Goal: Information Seeking & Learning: Learn about a topic

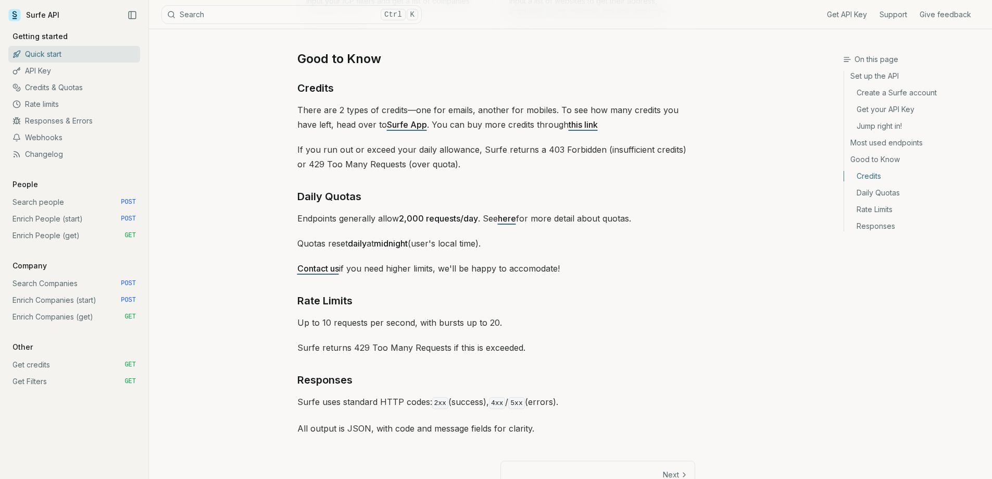
scroll to position [1437, 0]
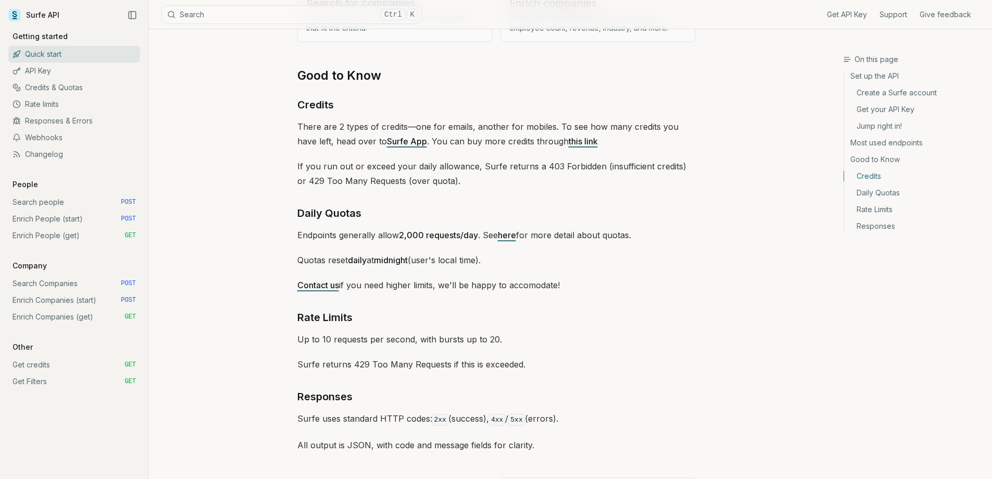
drag, startPoint x: 298, startPoint y: 192, endPoint x: 294, endPoint y: 188, distance: 6.3
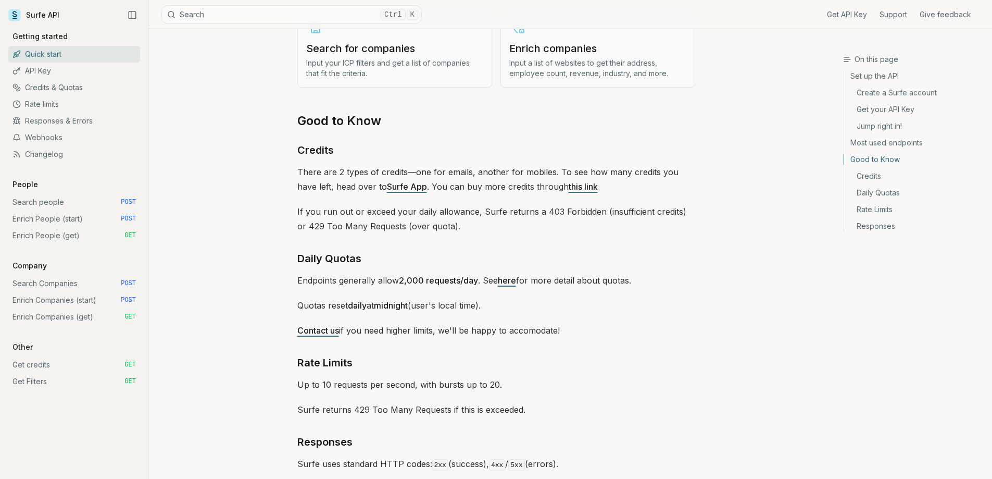
scroll to position [1489, 0]
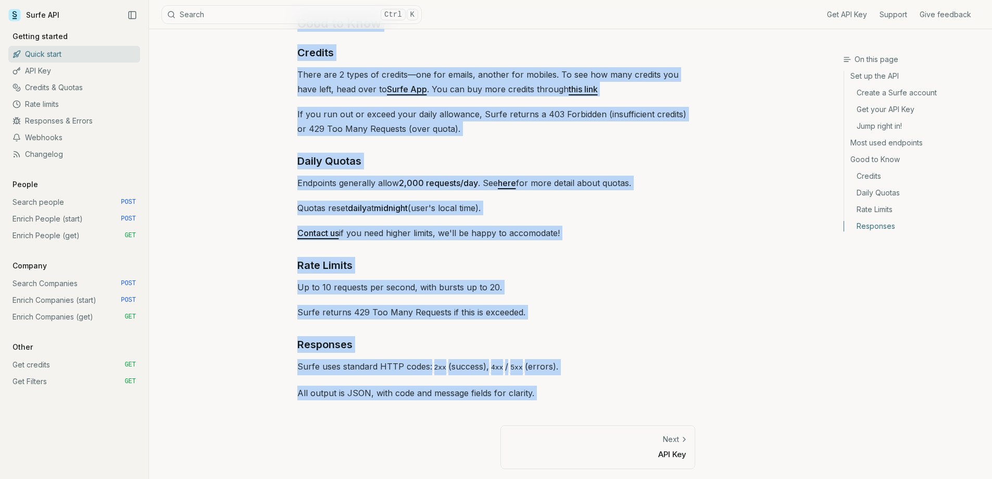
drag, startPoint x: 283, startPoint y: 51, endPoint x: 601, endPoint y: 419, distance: 486.0
copy article "Quick start Surfe API gets you all the information you need for the next accoun…"
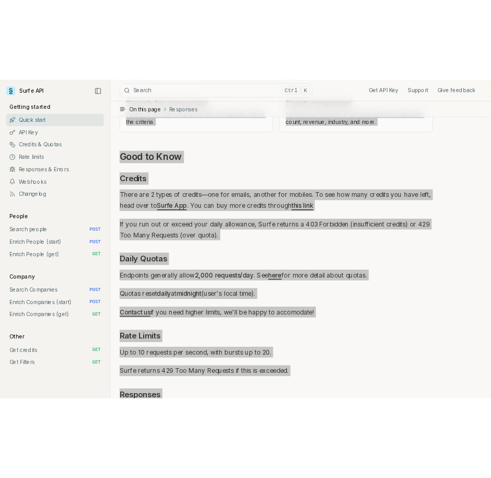
scroll to position [1440, 0]
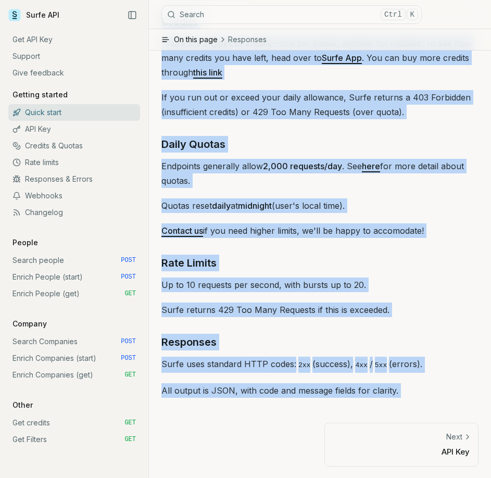
click at [118, 124] on link "API Key" at bounding box center [74, 129] width 132 height 17
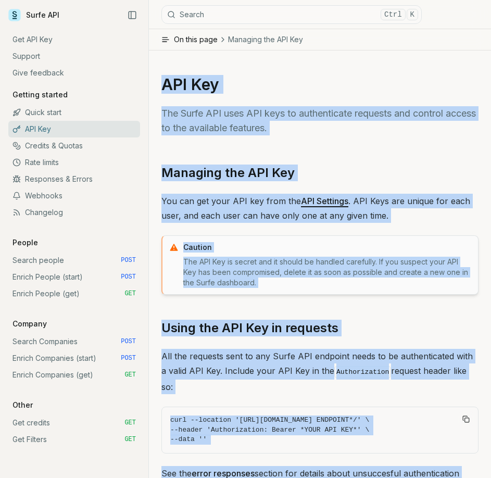
scroll to position [83, 0]
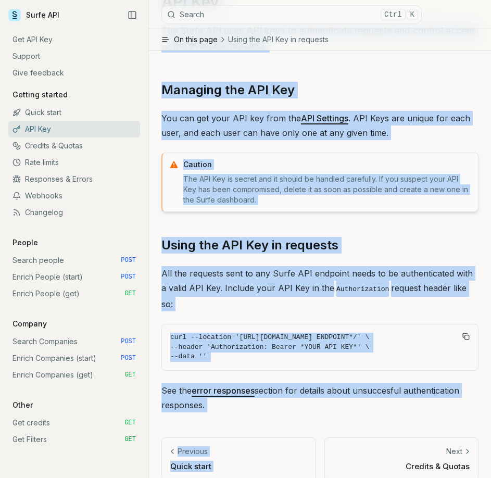
drag, startPoint x: 164, startPoint y: 82, endPoint x: 313, endPoint y: 397, distance: 348.8
click at [313, 397] on article "API Key The Surfe API uses API keys to authenticate requests and control access…" at bounding box center [320, 230] width 342 height 526
copy article "API Key The Surfe API uses API keys to authenticate requests and control access…"
click at [38, 147] on link "Credits & Quotas" at bounding box center [74, 146] width 132 height 17
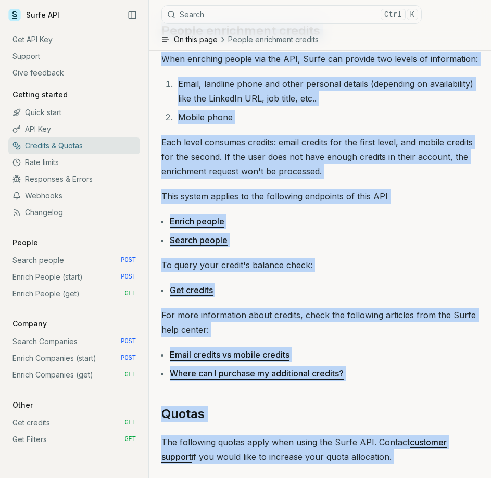
scroll to position [516, 0]
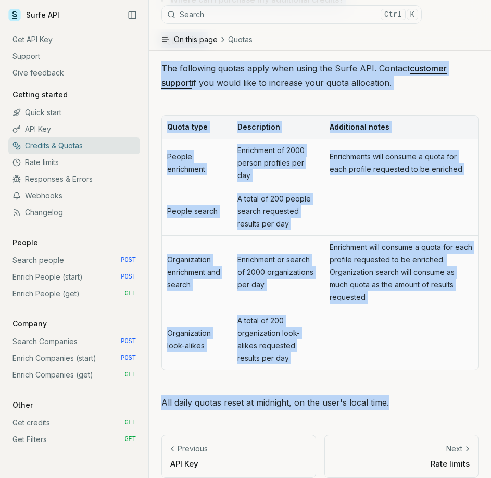
drag, startPoint x: 157, startPoint y: 79, endPoint x: 416, endPoint y: 395, distance: 408.6
click at [416, 395] on article "Credits & Quotas Some of the services offered by the Surfe API consume credits …" at bounding box center [320, 12] width 342 height 957
copy article "Credits & Quotas Some of the services offered by the Surfe API consume credits …"
click at [50, 163] on link "Rate limits" at bounding box center [74, 162] width 132 height 17
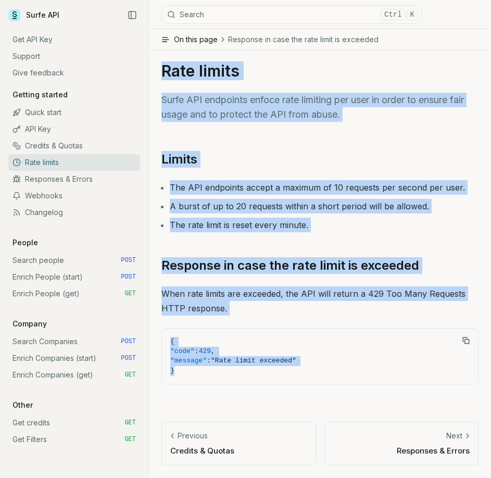
drag, startPoint x: 160, startPoint y: 67, endPoint x: 360, endPoint y: 381, distance: 372.4
click at [360, 381] on article "Rate limits Surfe API endpoints enfoce rate limiting per user in order to ensur…" at bounding box center [320, 257] width 342 height 442
copy article "Rate limits Surfe API endpoints enfoce rate limiting per user in order to ensur…"
click at [69, 180] on link "Responses & Errors" at bounding box center [74, 179] width 132 height 17
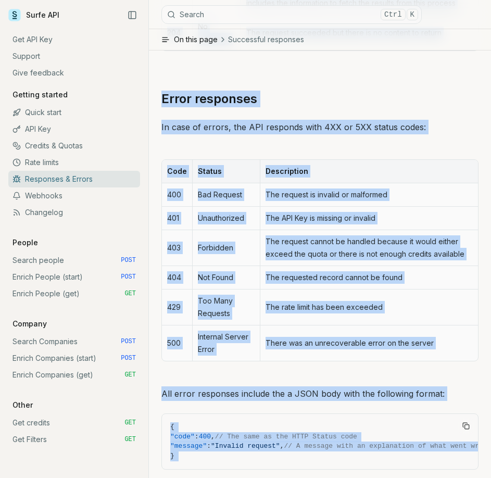
scroll to position [468, 0]
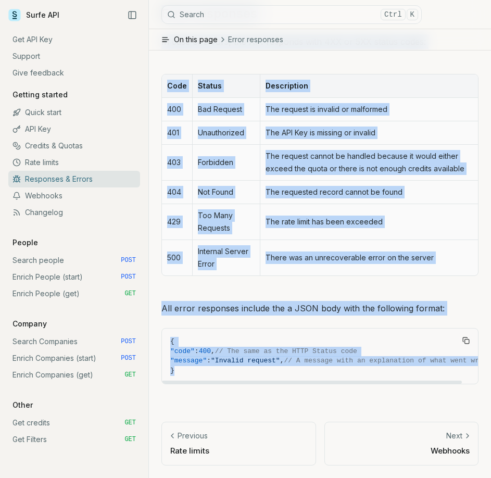
drag, startPoint x: 163, startPoint y: 66, endPoint x: 439, endPoint y: 388, distance: 424.4
click at [439, 388] on article "Responses & Errors The Surfe API utilizes standard HTTP status codes on its res…" at bounding box center [320, 30] width 342 height 896
copy article "Responses & Errors The Surfe API utilizes standard HTTP status codes on its res…"
click at [73, 260] on link "Search people POST" at bounding box center [74, 260] width 132 height 17
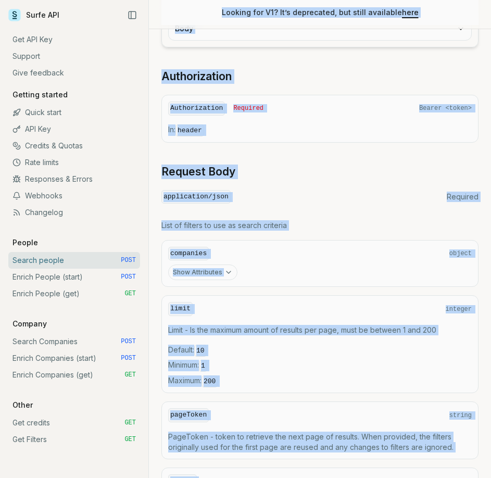
scroll to position [271, 0]
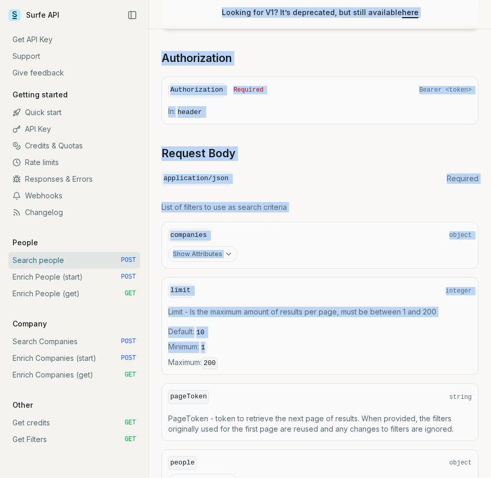
drag, startPoint x: 160, startPoint y: 62, endPoint x: 273, endPoint y: 291, distance: 255.1
click at [228, 254] on icon "button" at bounding box center [229, 254] width 4 height 2
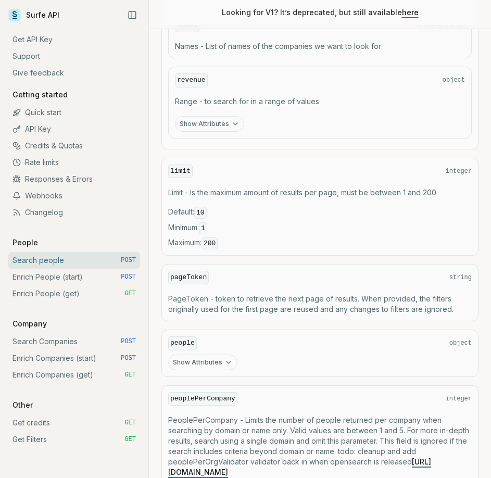
scroll to position [1000, 0]
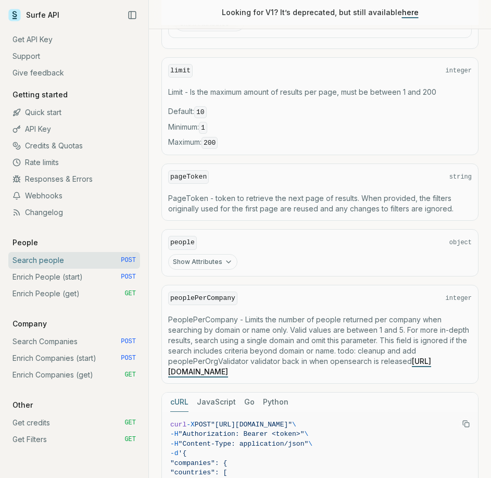
click at [224, 261] on icon "button" at bounding box center [228, 262] width 8 height 8
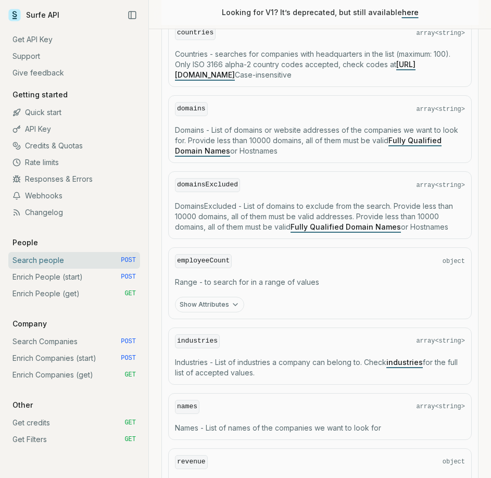
scroll to position [610, 0]
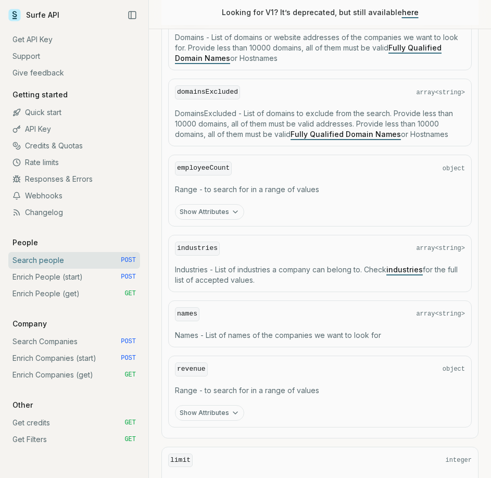
click at [209, 207] on button "Show Attributes" at bounding box center [209, 212] width 69 height 16
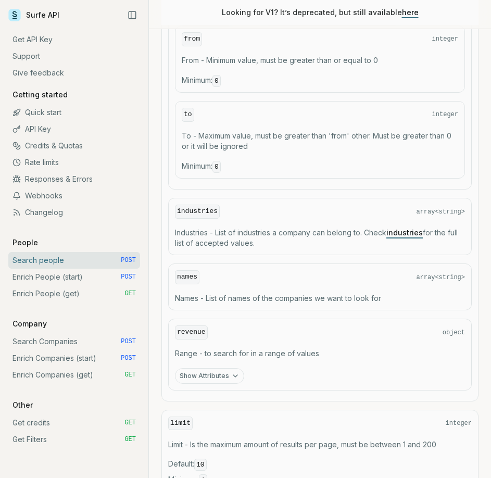
scroll to position [871, 0]
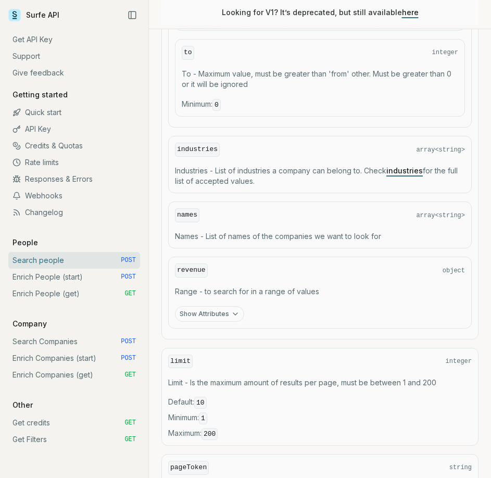
click at [213, 310] on button "Show Attributes" at bounding box center [209, 314] width 69 height 16
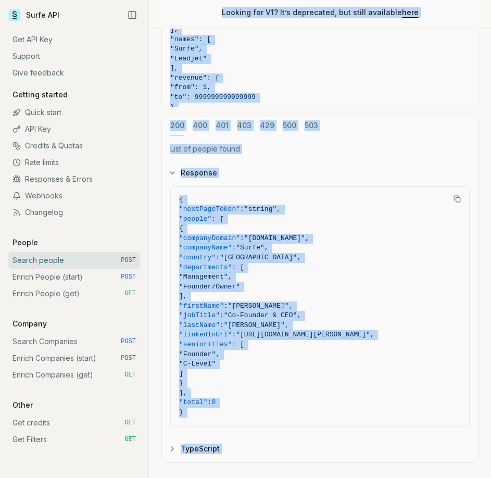
scroll to position [2286, 0]
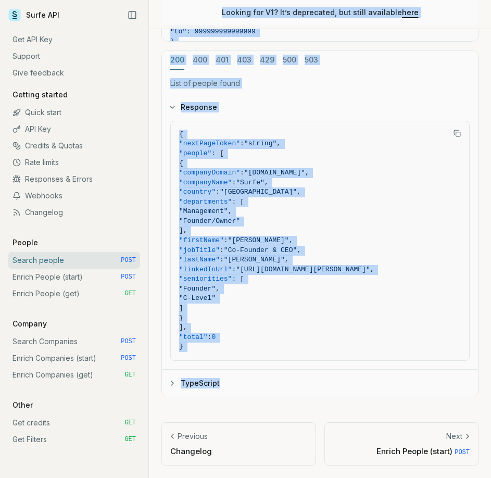
drag, startPoint x: 161, startPoint y: 64, endPoint x: 339, endPoint y: 395, distance: 375.9
copy article "Loremi dolors Ametc adipiscing Elitsed doeiusmo temp inci utlabore etdol magnaa…"
click at [57, 279] on link "Enrich People (start) POST" at bounding box center [74, 277] width 132 height 17
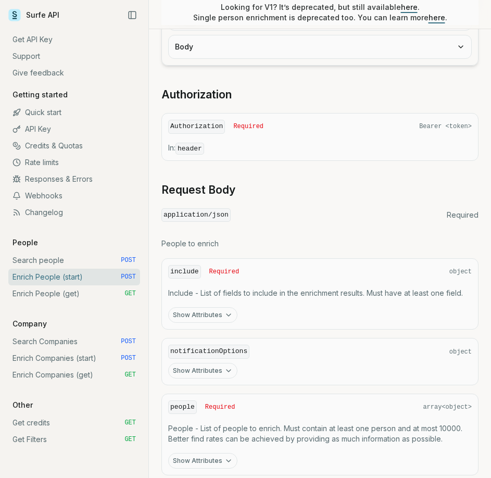
scroll to position [469, 0]
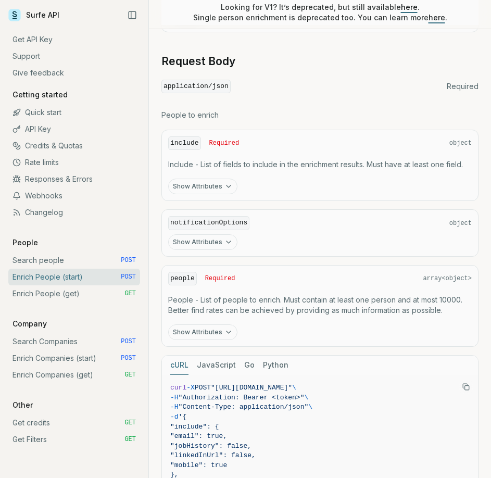
click at [224, 240] on icon "button" at bounding box center [228, 242] width 8 height 8
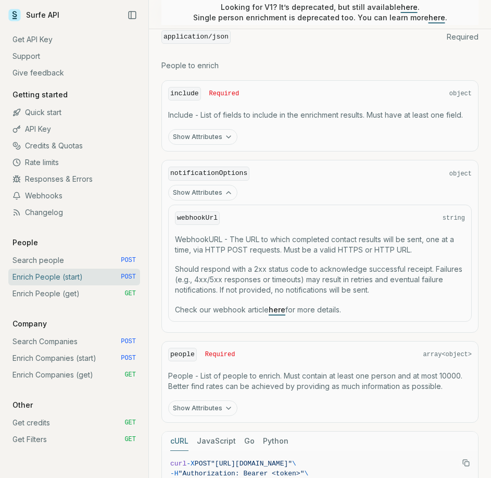
scroll to position [573, 0]
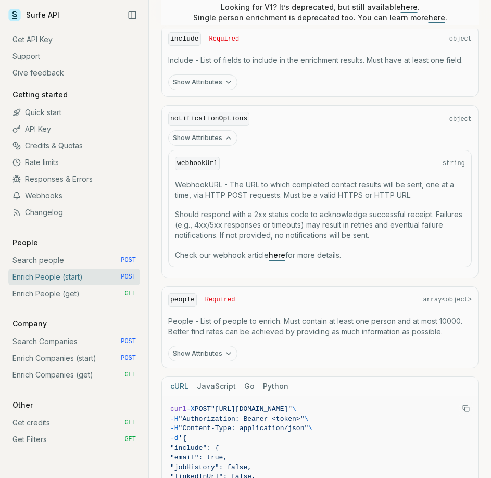
click at [202, 349] on button "Show Attributes" at bounding box center [202, 354] width 69 height 16
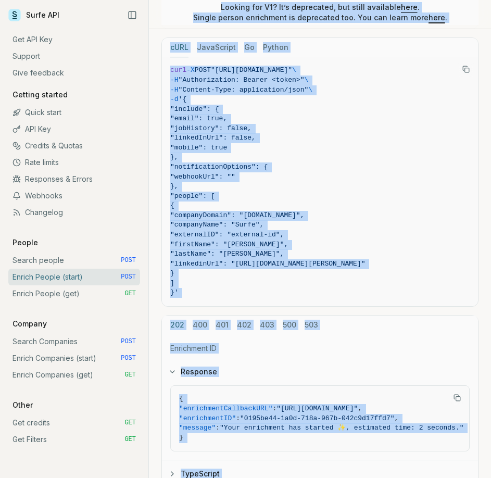
scroll to position [1379, 0]
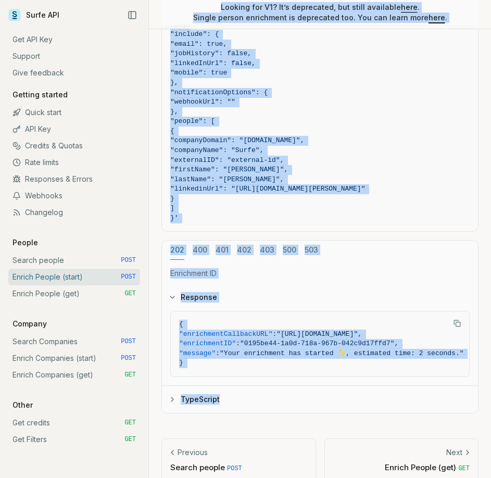
drag, startPoint x: 164, startPoint y: 62, endPoint x: 351, endPoint y: 414, distance: 398.2
copy article "Loremi Dolors (ametc) Adipi elitseddoe Temp incididu utla etd magnaal en admin …"
click at [47, 299] on link "Enrich People (get) GET" at bounding box center [74, 293] width 132 height 17
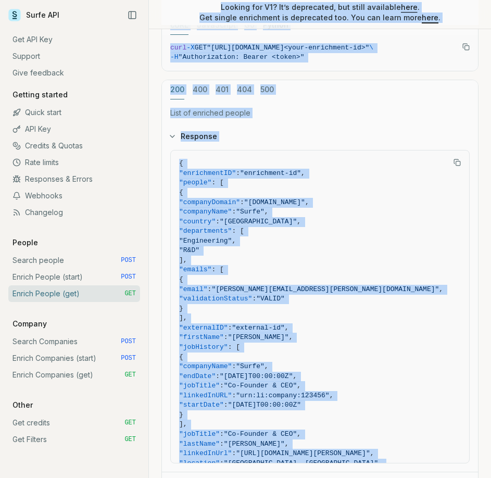
scroll to position [681, 0]
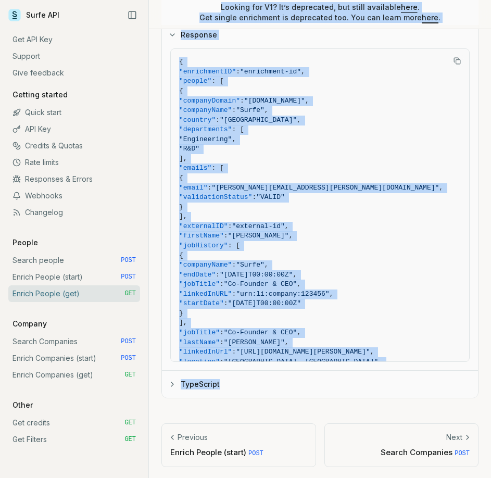
drag, startPoint x: 163, startPoint y: 65, endPoint x: 294, endPoint y: 402, distance: 361.7
copy article "Loremi Dolors (ame) Conse adipiscing Elitsed doeiusmo temp inci utlabore etdol …"
click at [40, 335] on link "Search Companies POST" at bounding box center [74, 341] width 132 height 17
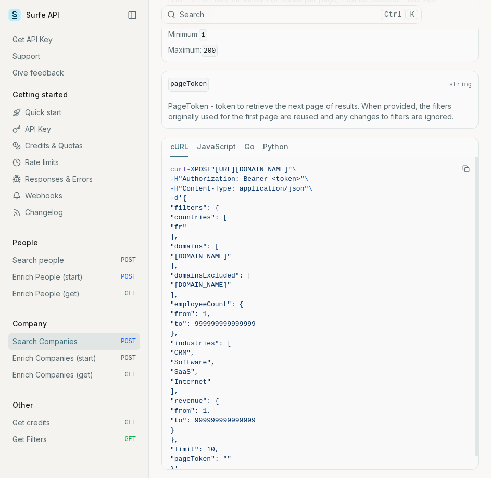
scroll to position [573, 0]
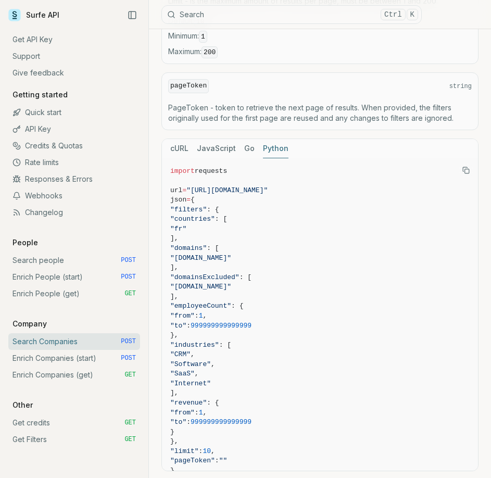
click at [263, 147] on button "Python" at bounding box center [276, 148] width 26 height 19
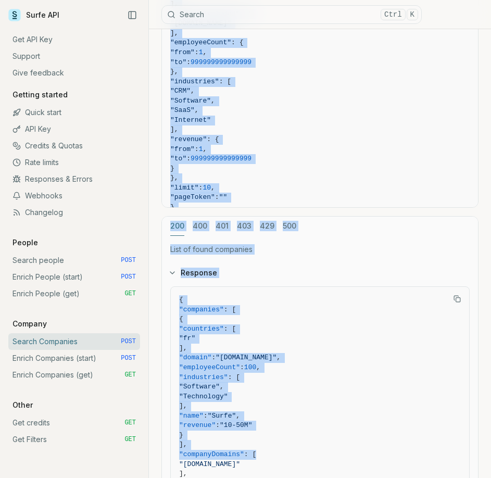
scroll to position [981, 0]
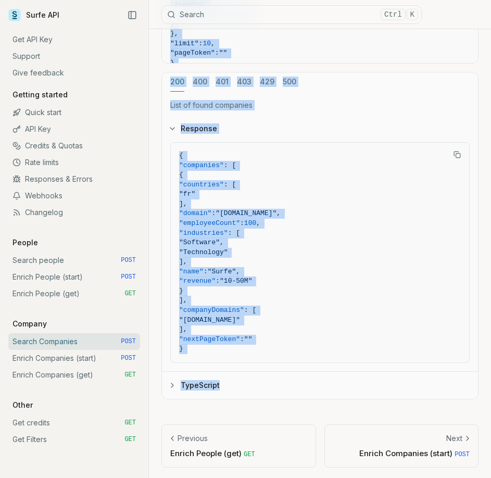
drag, startPoint x: 159, startPoint y: 63, endPoint x: 300, endPoint y: 406, distance: 371.1
copy article "Search Companies Quota limitation Results received from this endpoint count tow…"
click at [97, 355] on link "Enrich Companies (start) POST" at bounding box center [74, 358] width 132 height 17
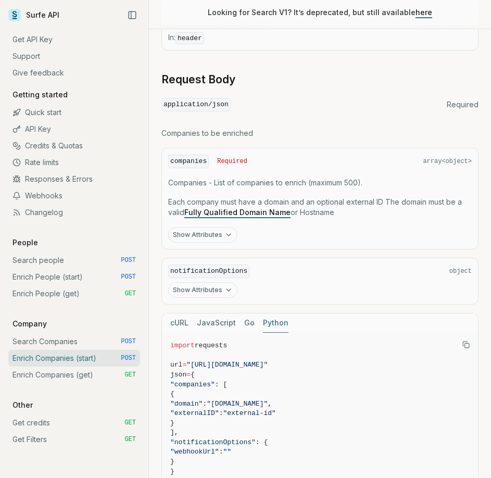
scroll to position [365, 0]
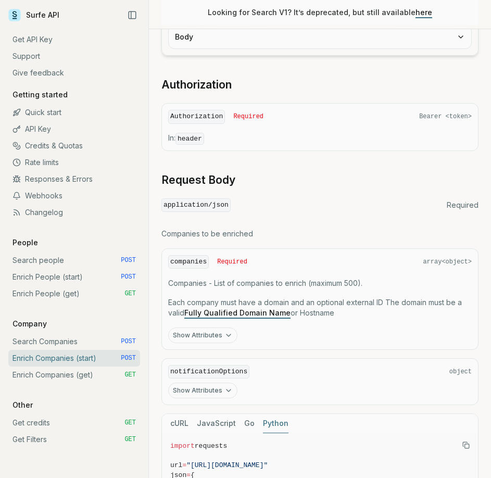
click at [209, 383] on button "Show Attributes" at bounding box center [202, 391] width 69 height 16
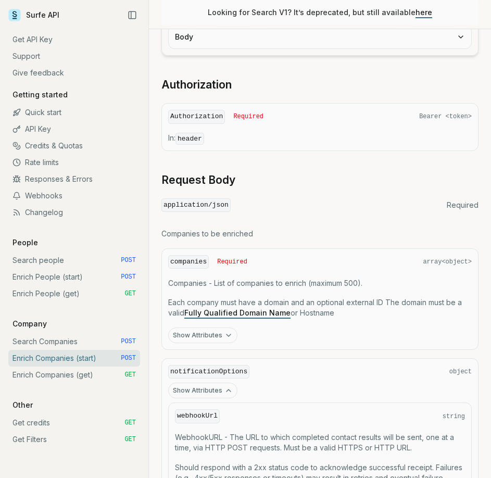
click at [206, 336] on button "Show Attributes" at bounding box center [202, 336] width 69 height 16
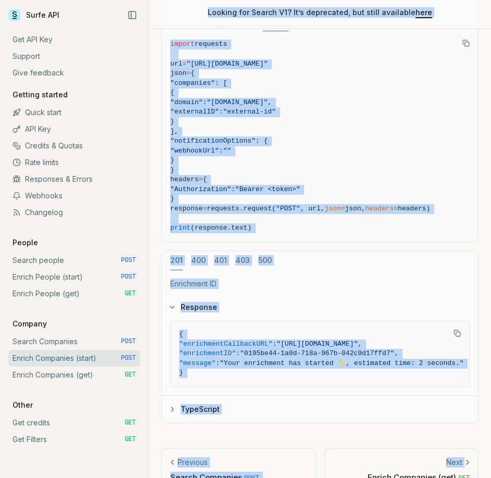
scroll to position [1038, 0]
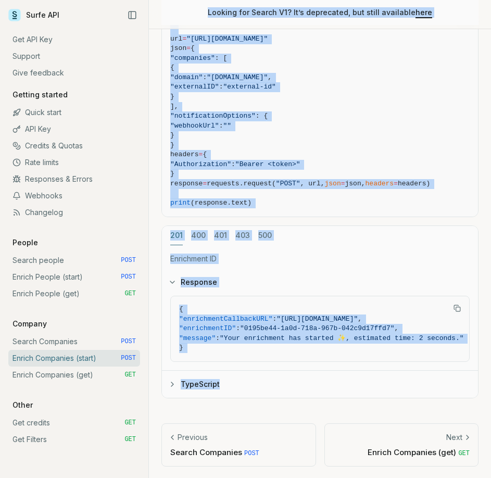
drag, startPoint x: 158, startPoint y: 63, endPoint x: 322, endPoint y: 397, distance: 372.7
copy article "Loremi Dolorsita (conse) Adipi elitseddoe Temp incididu utla etdo magnaa en adm…"
click at [96, 378] on link "Enrich Companies (get) GET" at bounding box center [74, 375] width 132 height 17
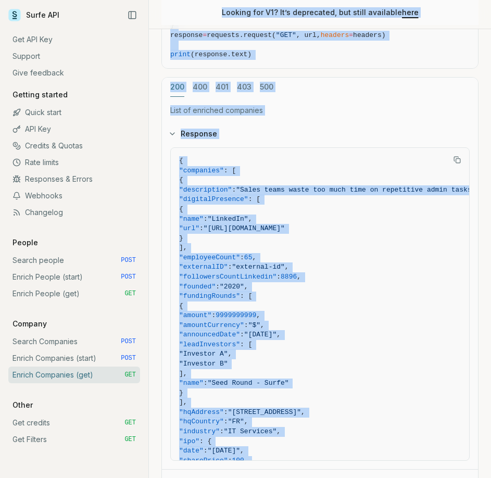
scroll to position [704, 0]
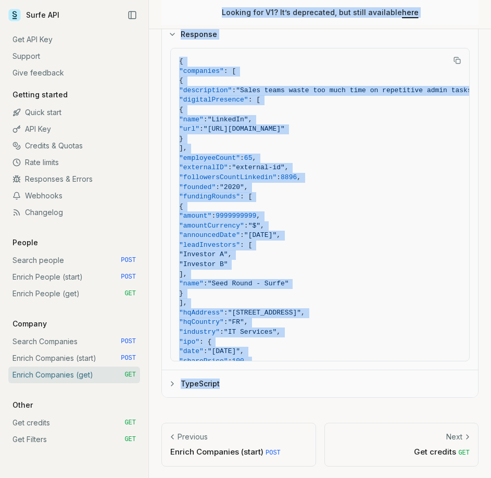
drag, startPoint x: 163, startPoint y: 63, endPoint x: 333, endPoint y: 407, distance: 384.8
click at [52, 420] on link "Get credits GET" at bounding box center [74, 423] width 132 height 17
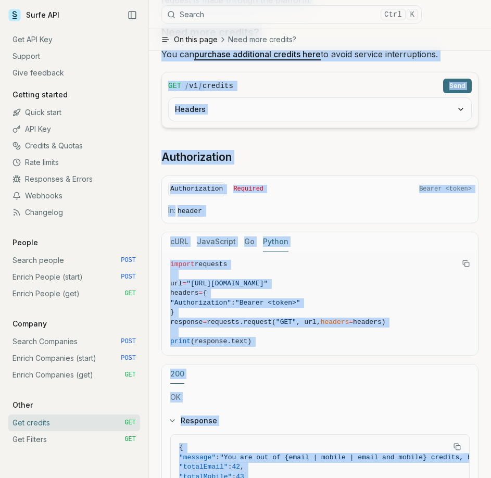
scroll to position [321, 0]
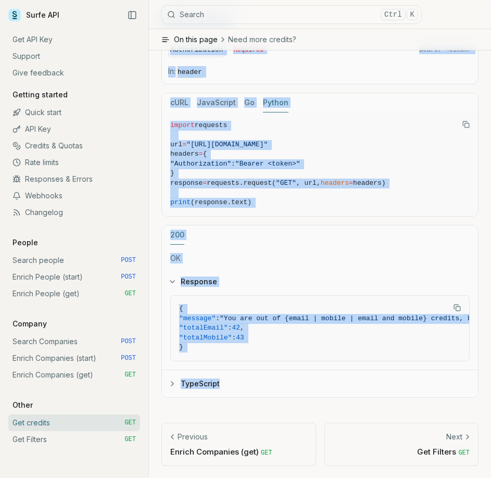
drag, startPoint x: 161, startPoint y: 81, endPoint x: 338, endPoint y: 403, distance: 367.1
click at [338, 403] on article "Get credits Retrieve the number of remaining credits available for mobile and e…" at bounding box center [320, 104] width 342 height 750
click at [60, 436] on link "Get Filters GET" at bounding box center [74, 439] width 132 height 17
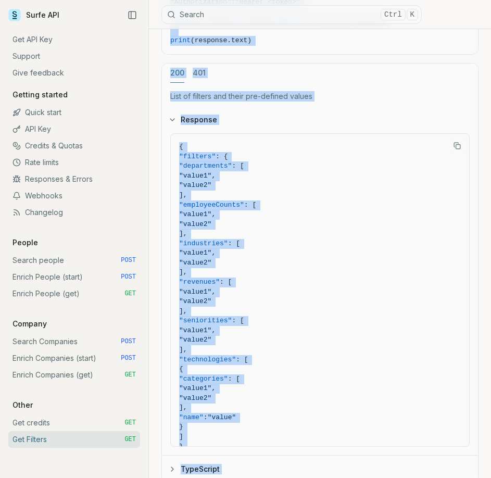
scroll to position [426, 0]
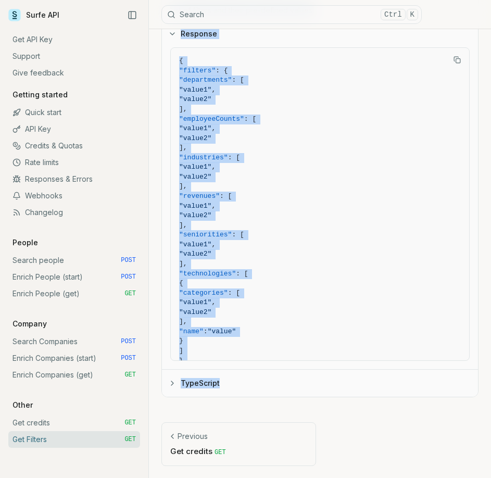
drag, startPoint x: 160, startPoint y: 64, endPoint x: 329, endPoint y: 406, distance: 381.6
click at [329, 406] on article "Get Filters Retrieve the pre-defined values for some of the search filters. GET…" at bounding box center [320, 41] width 342 height 875
